Goal: Transaction & Acquisition: Purchase product/service

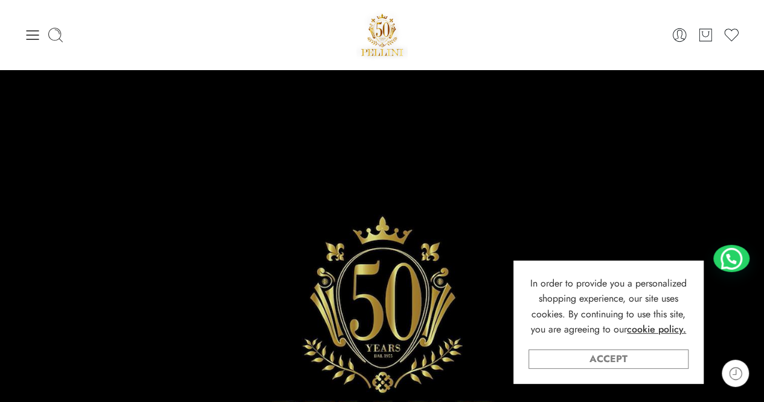
click at [546, 366] on link "Accept" at bounding box center [608, 358] width 160 height 19
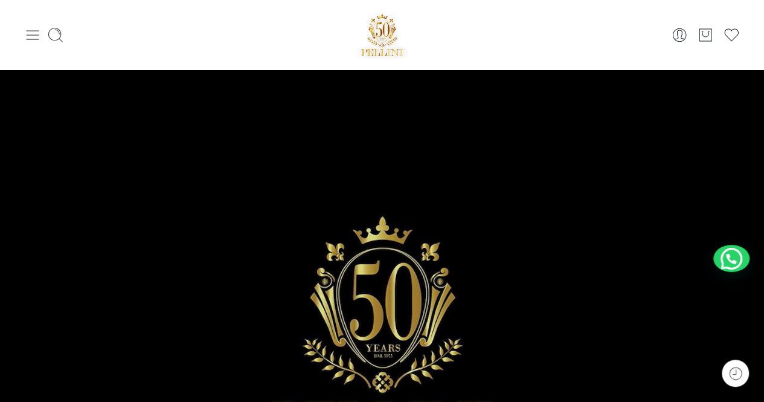
click at [27, 33] on icon at bounding box center [32, 35] width 17 height 17
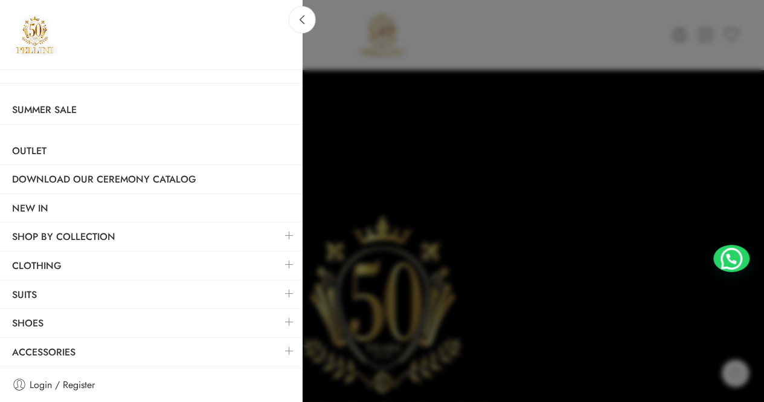
click at [283, 258] on link at bounding box center [289, 264] width 25 height 26
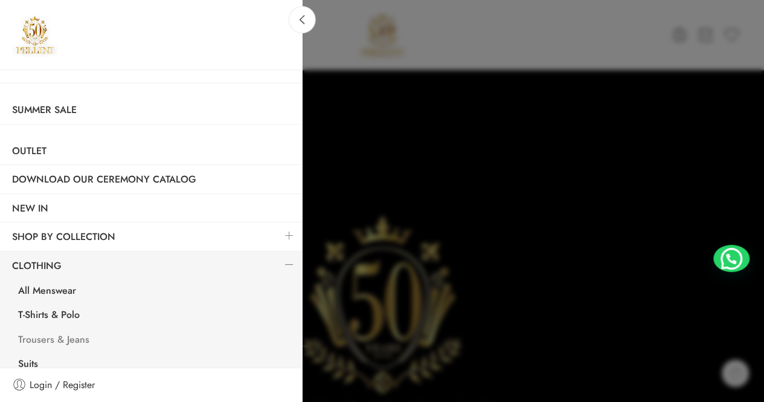
click at [58, 339] on link "Trousers & Jeans" at bounding box center [154, 340] width 296 height 25
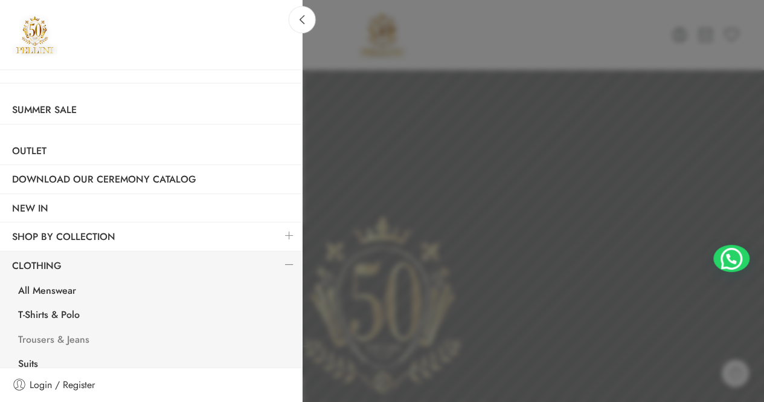
click at [58, 339] on link "Trousers & Jeans" at bounding box center [154, 340] width 296 height 25
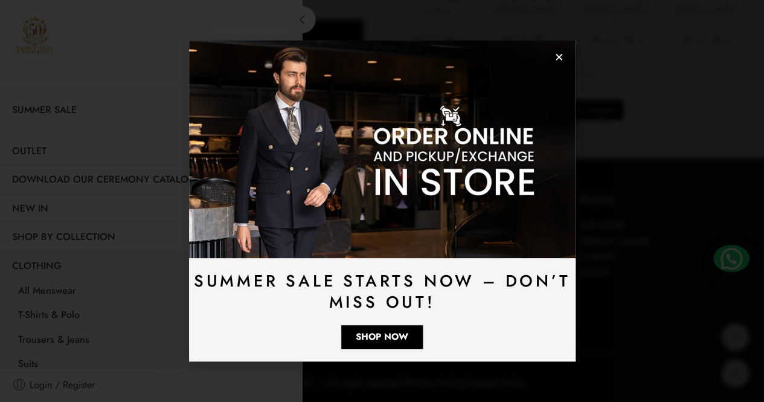
scroll to position [3432, 0]
click at [304, 18] on icon at bounding box center [302, 19] width 9 height 9
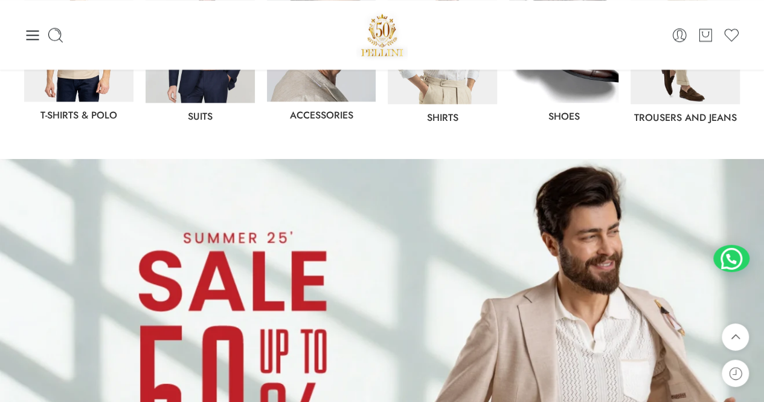
scroll to position [734, 0]
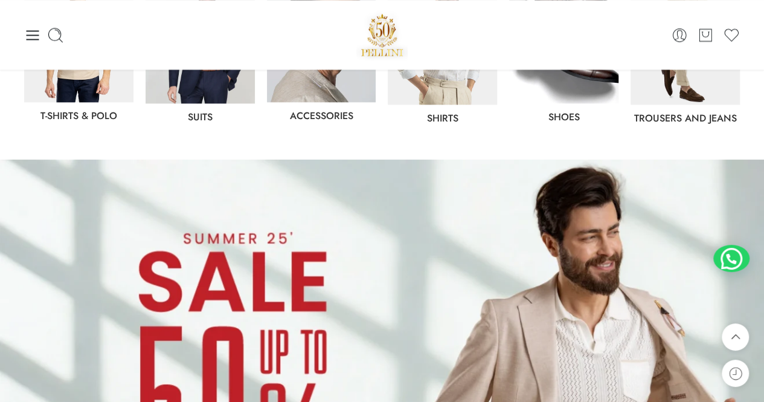
click at [690, 97] on img at bounding box center [684, 36] width 109 height 136
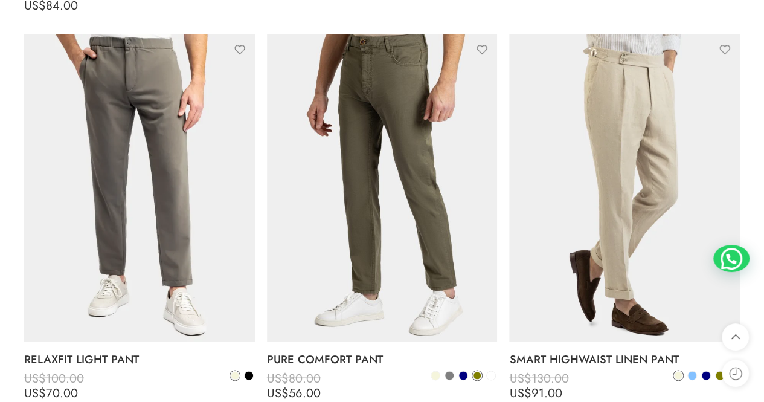
scroll to position [599, 0]
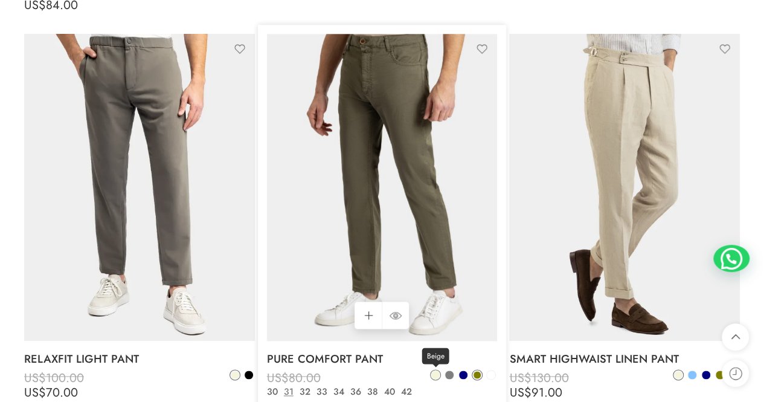
click at [435, 370] on span at bounding box center [435, 374] width 8 height 8
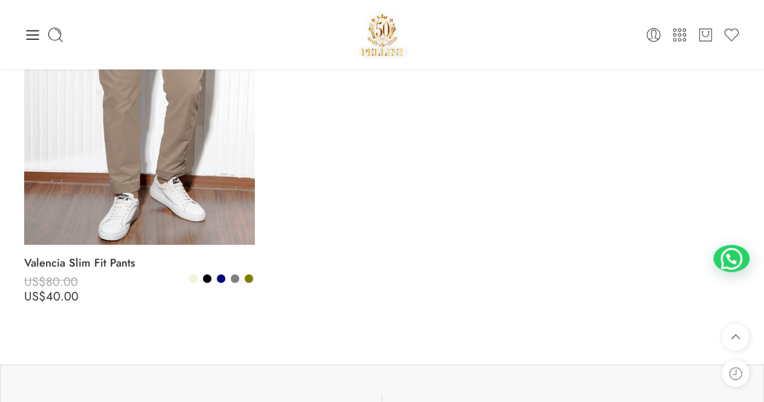
scroll to position [1854, 0]
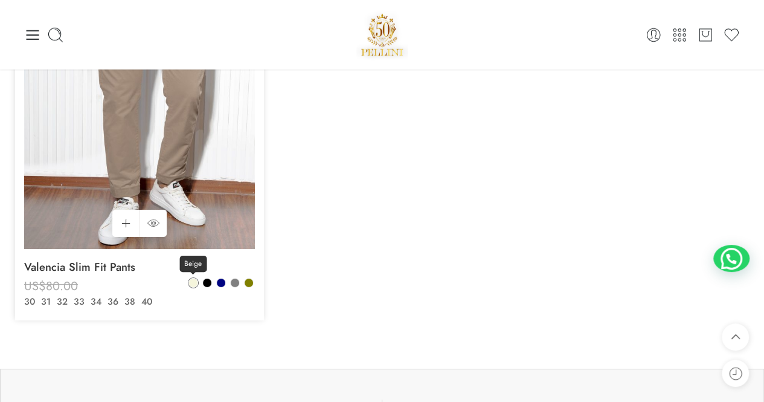
click at [195, 278] on span at bounding box center [193, 282] width 8 height 8
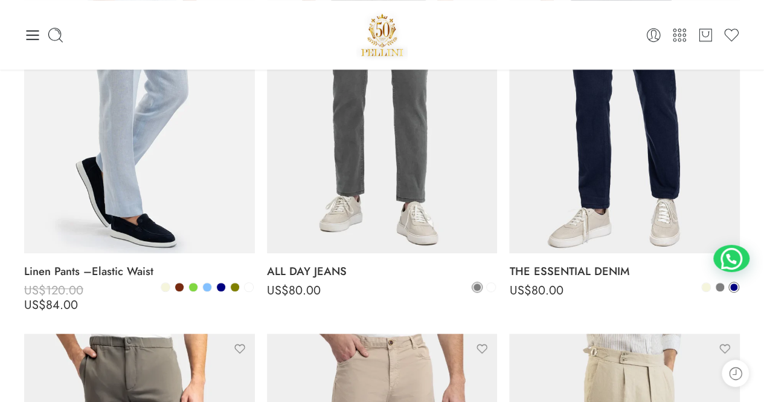
scroll to position [306, 0]
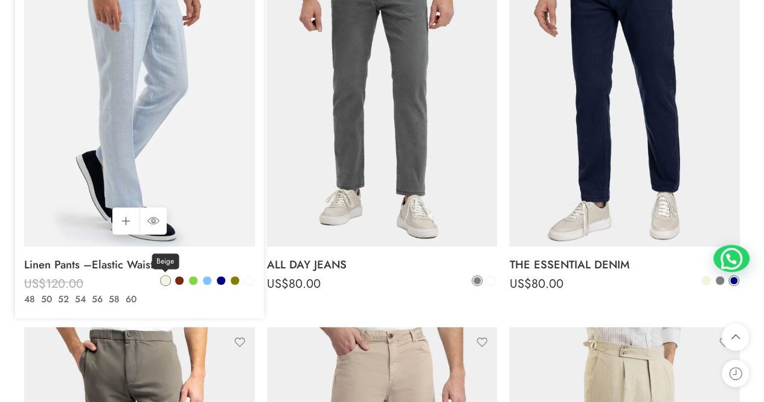
click at [169, 275] on span at bounding box center [166, 280] width 10 height 10
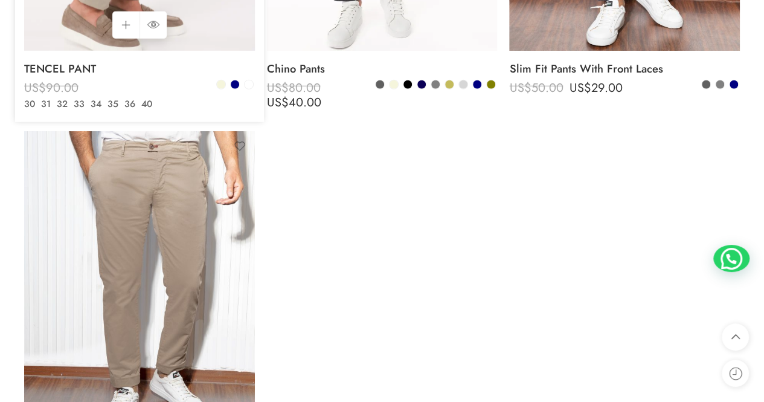
scroll to position [1670, 0]
